Goal: Information Seeking & Learning: Learn about a topic

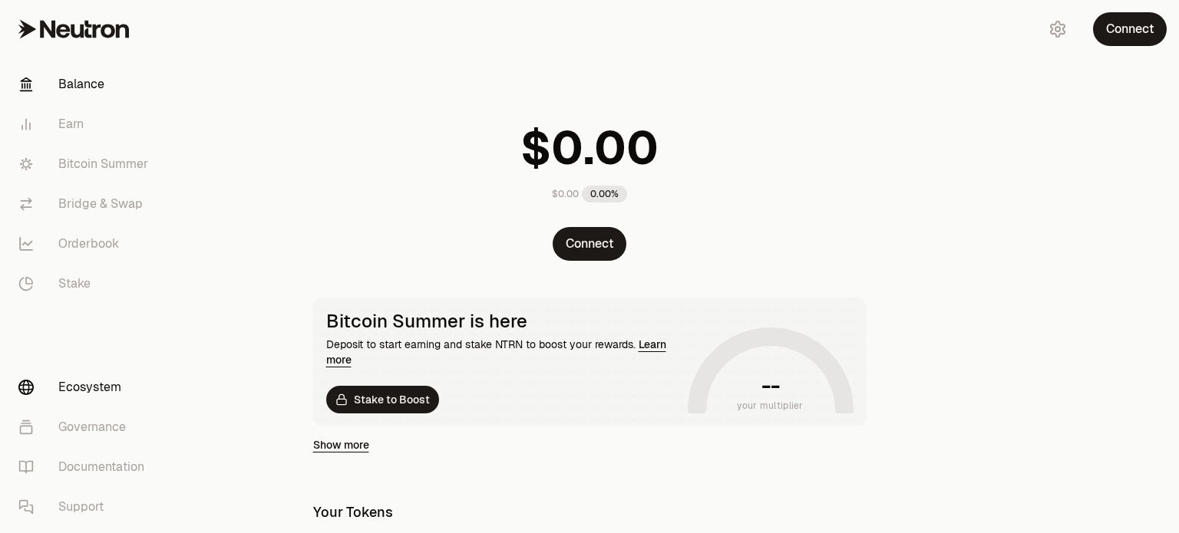
click at [91, 387] on link "Ecosystem" at bounding box center [86, 388] width 160 height 40
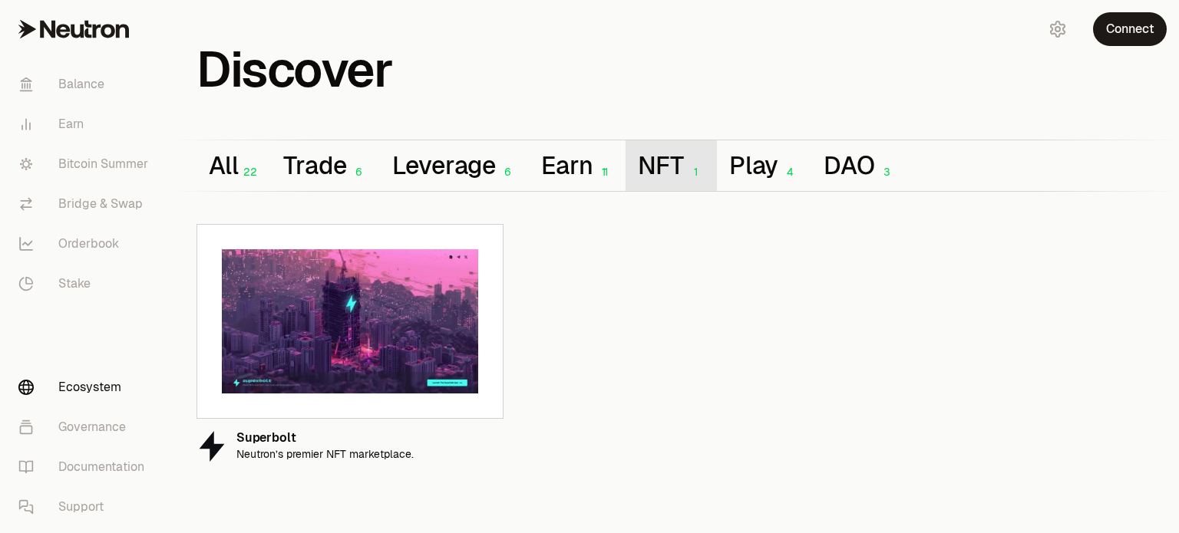
click at [651, 170] on button "NFT 1" at bounding box center [670, 165] width 91 height 51
drag, startPoint x: 335, startPoint y: 441, endPoint x: 299, endPoint y: 438, distance: 35.4
click at [299, 438] on div "Superbolt" at bounding box center [324, 438] width 177 height 13
click at [461, 447] on icon at bounding box center [456, 445] width 12 height 12
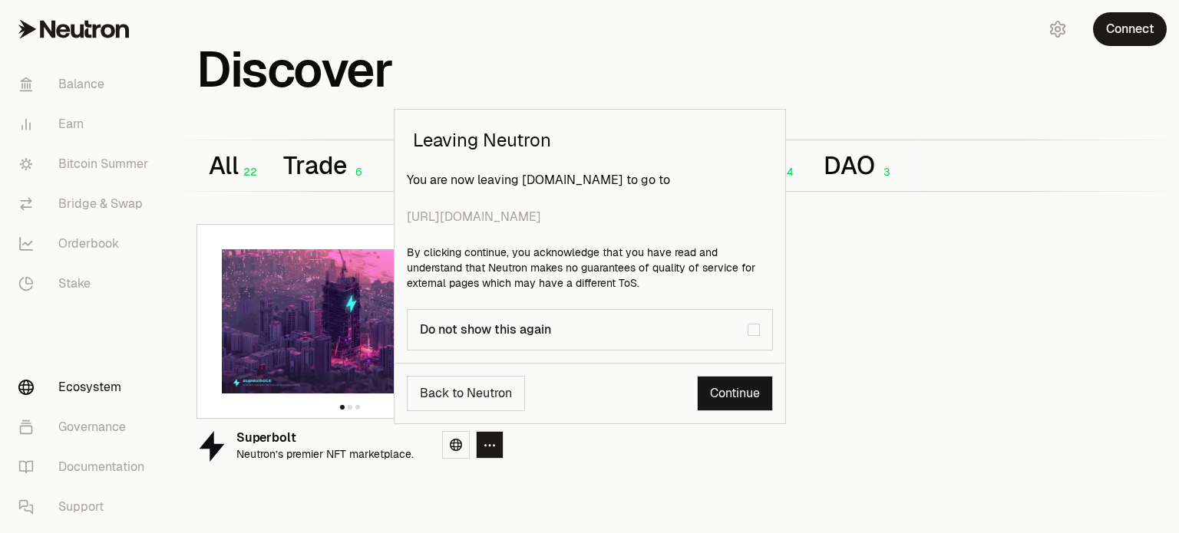
click at [725, 393] on link "Continue" at bounding box center [735, 393] width 76 height 35
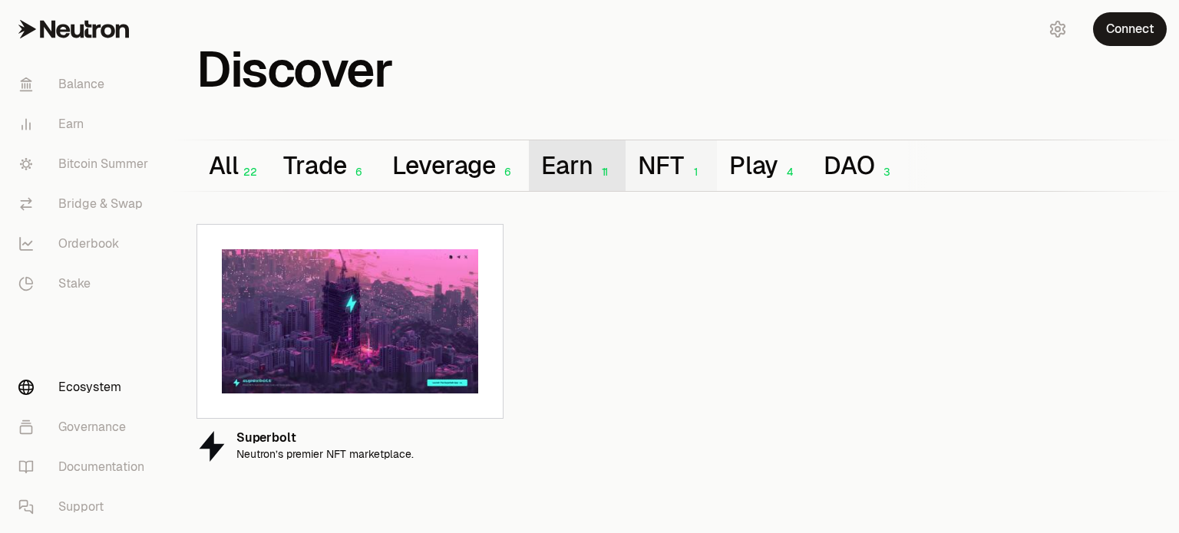
click at [556, 173] on button "Earn 11" at bounding box center [577, 165] width 97 height 51
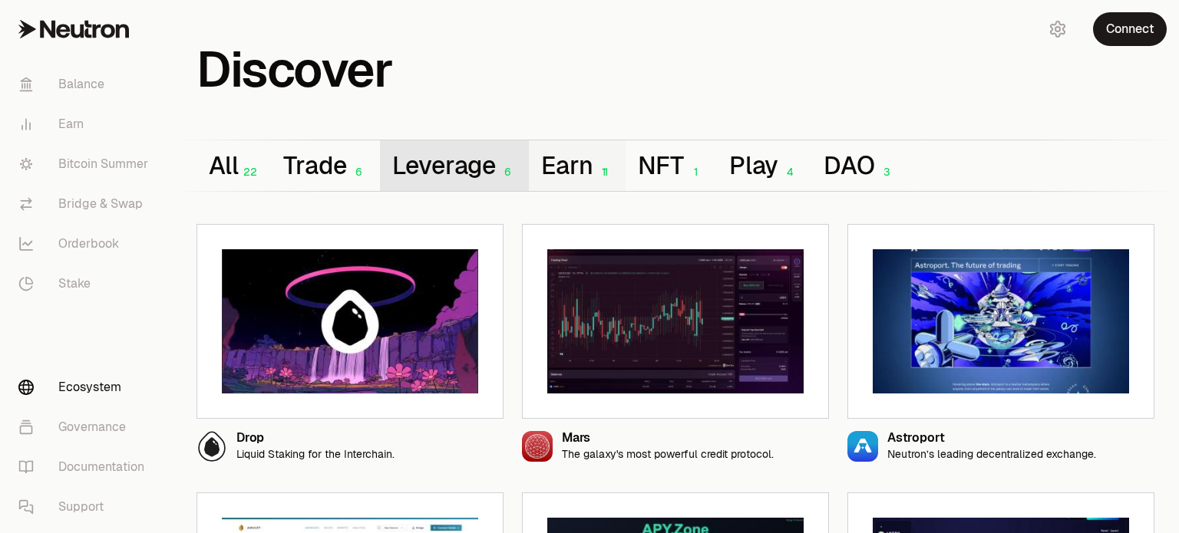
click at [467, 177] on button "Leverage 6" at bounding box center [455, 165] width 150 height 51
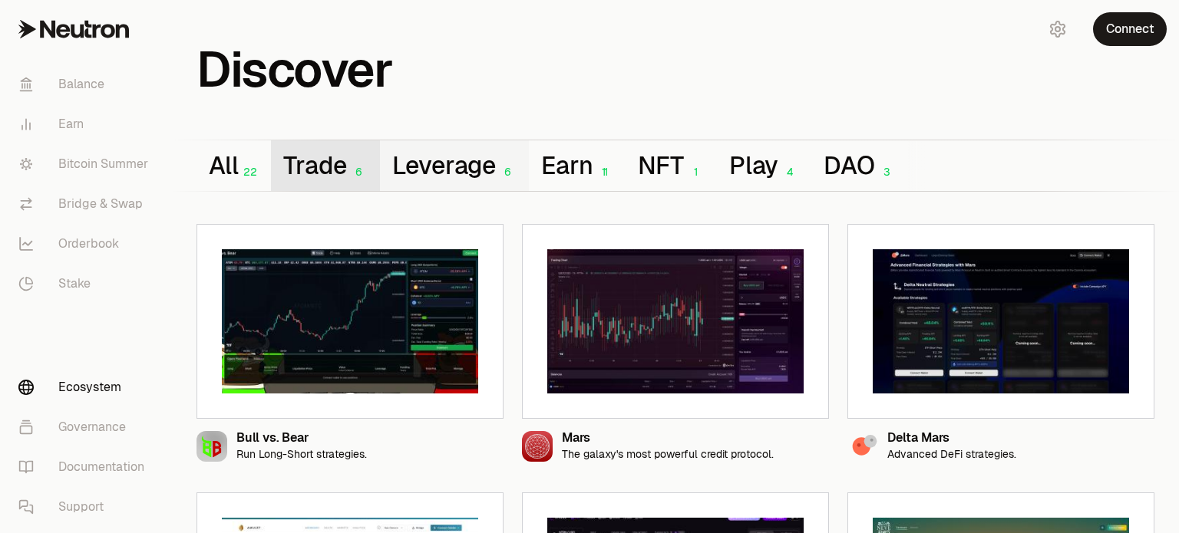
click at [318, 167] on button "Trade 6" at bounding box center [325, 165] width 108 height 51
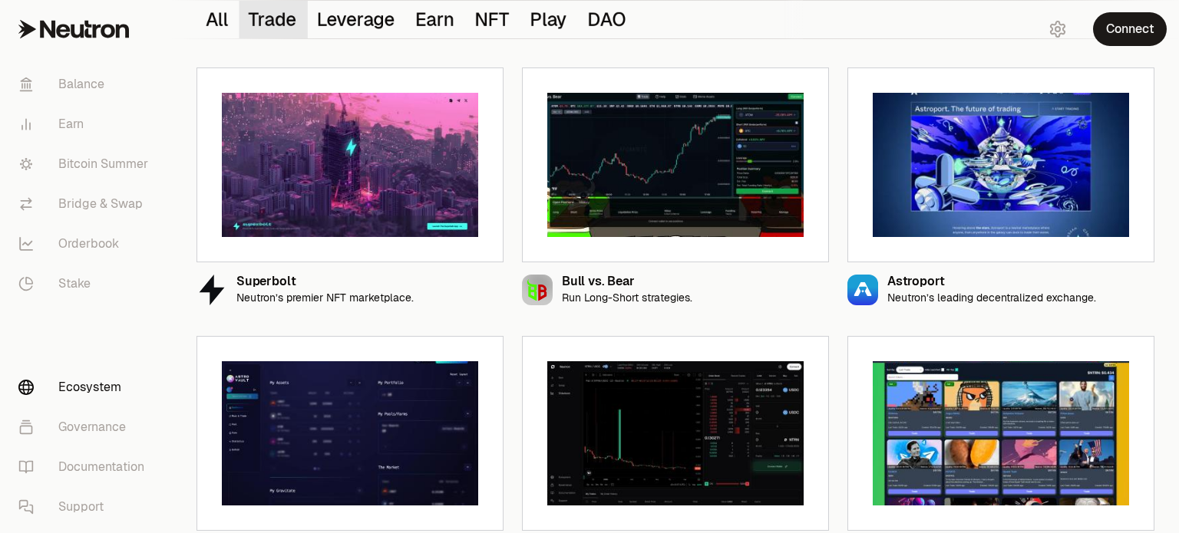
scroll to position [209, 0]
